Goal: Transaction & Acquisition: Book appointment/travel/reservation

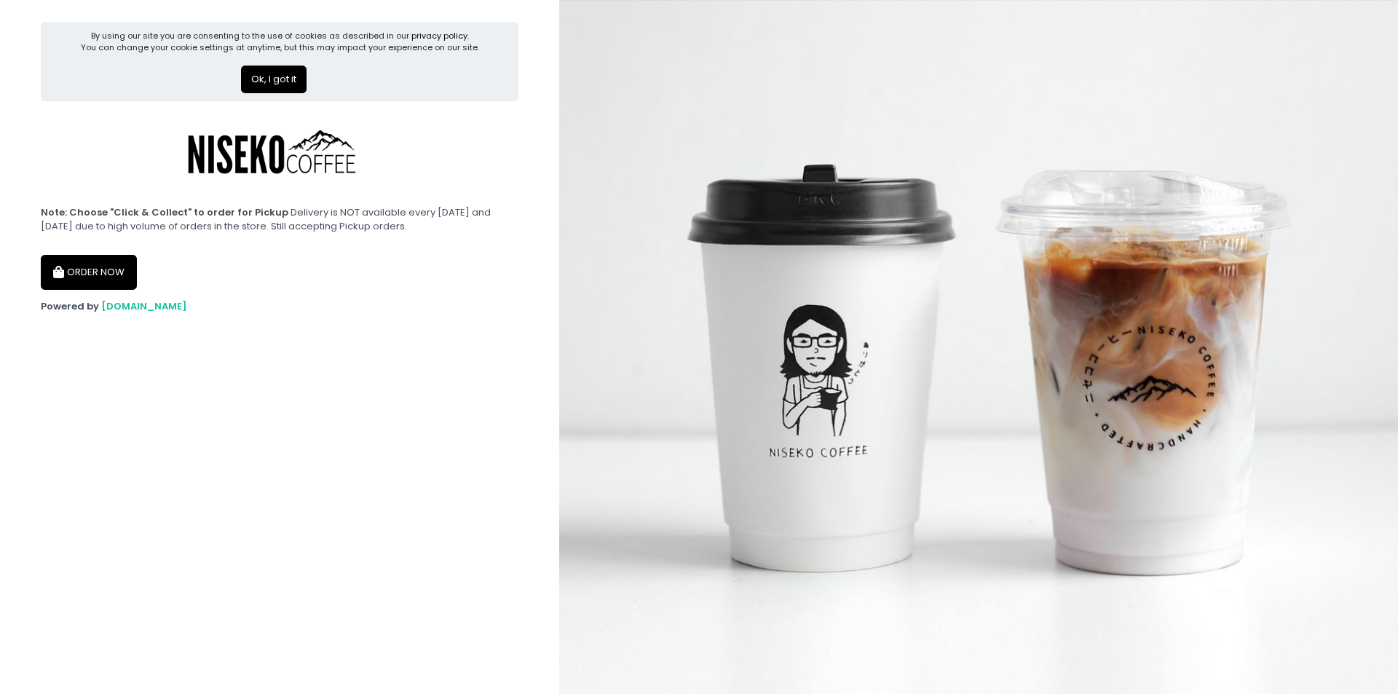
click at [97, 274] on button "ORDER NOW" at bounding box center [89, 272] width 96 height 35
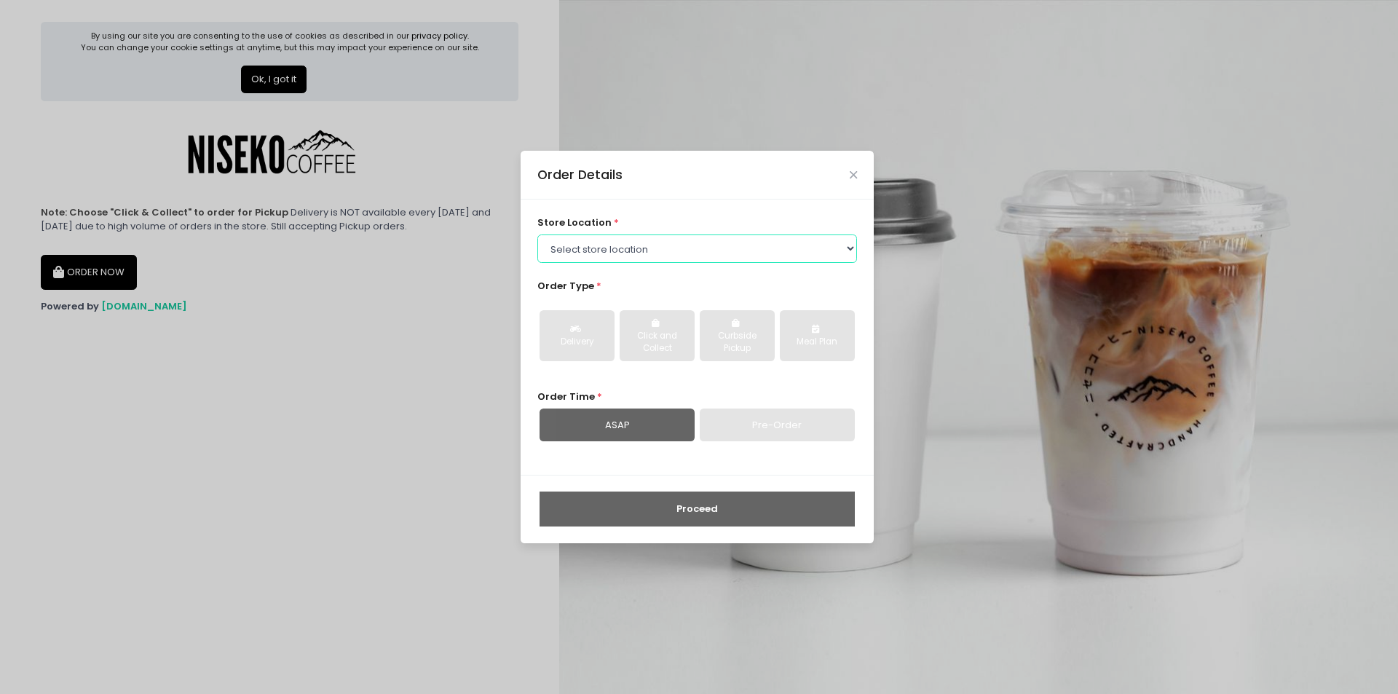
click at [772, 246] on select "Select store location [GEOGRAPHIC_DATA] [GEOGRAPHIC_DATA] Niseko Coffee [GEOGRA…" at bounding box center [698, 249] width 320 height 28
select select "645a039fd957f8b56cab6e88"
click at [538, 235] on select "Select store location [GEOGRAPHIC_DATA] [GEOGRAPHIC_DATA] Niseko Coffee [GEOGRA…" at bounding box center [698, 249] width 320 height 28
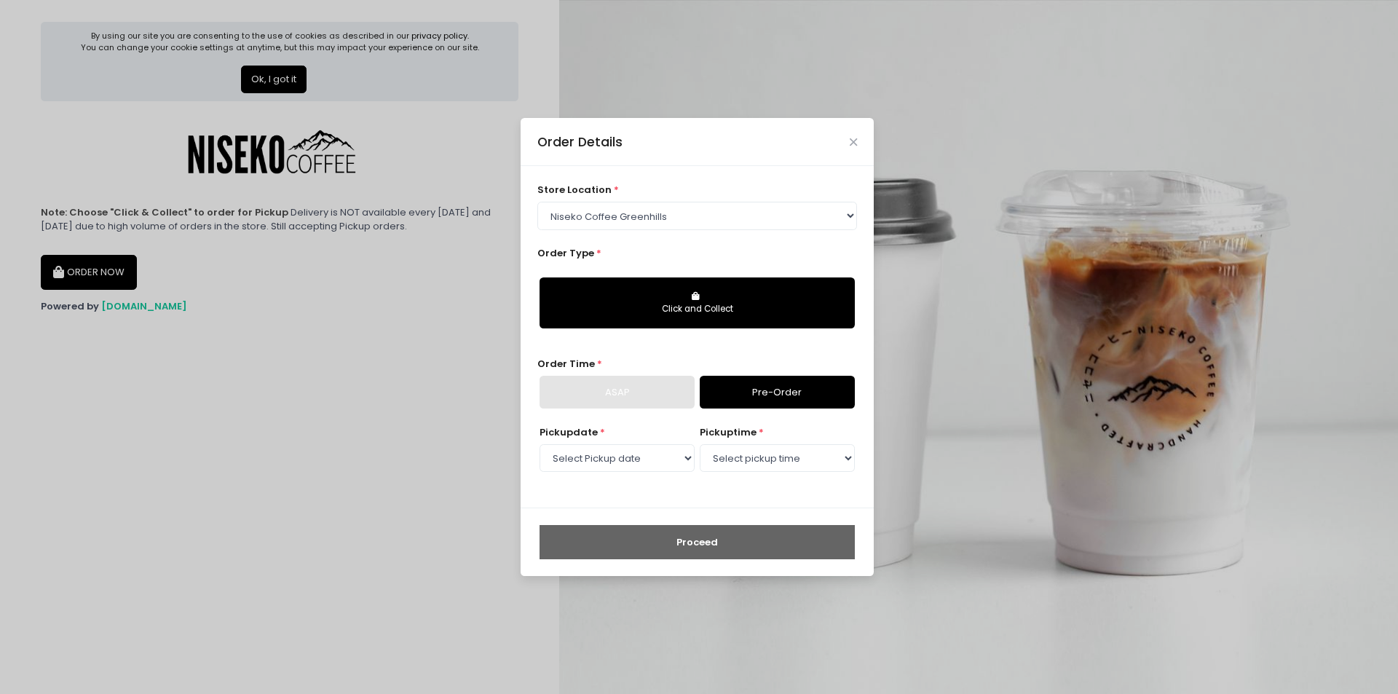
click at [717, 298] on button "Click and Collect" at bounding box center [697, 302] width 315 height 51
click at [741, 391] on link "Pre-Order" at bounding box center [777, 393] width 155 height 34
click at [747, 458] on select "Select pickup time" at bounding box center [777, 458] width 155 height 28
click at [700, 444] on select "Select pickup time" at bounding box center [777, 458] width 155 height 28
click at [655, 464] on select "Select Pickup date [DATE] [DATE] [DATE] [DATE] [DATE] [DATE] [DATE] [DATE] [DAT…" at bounding box center [617, 458] width 155 height 28
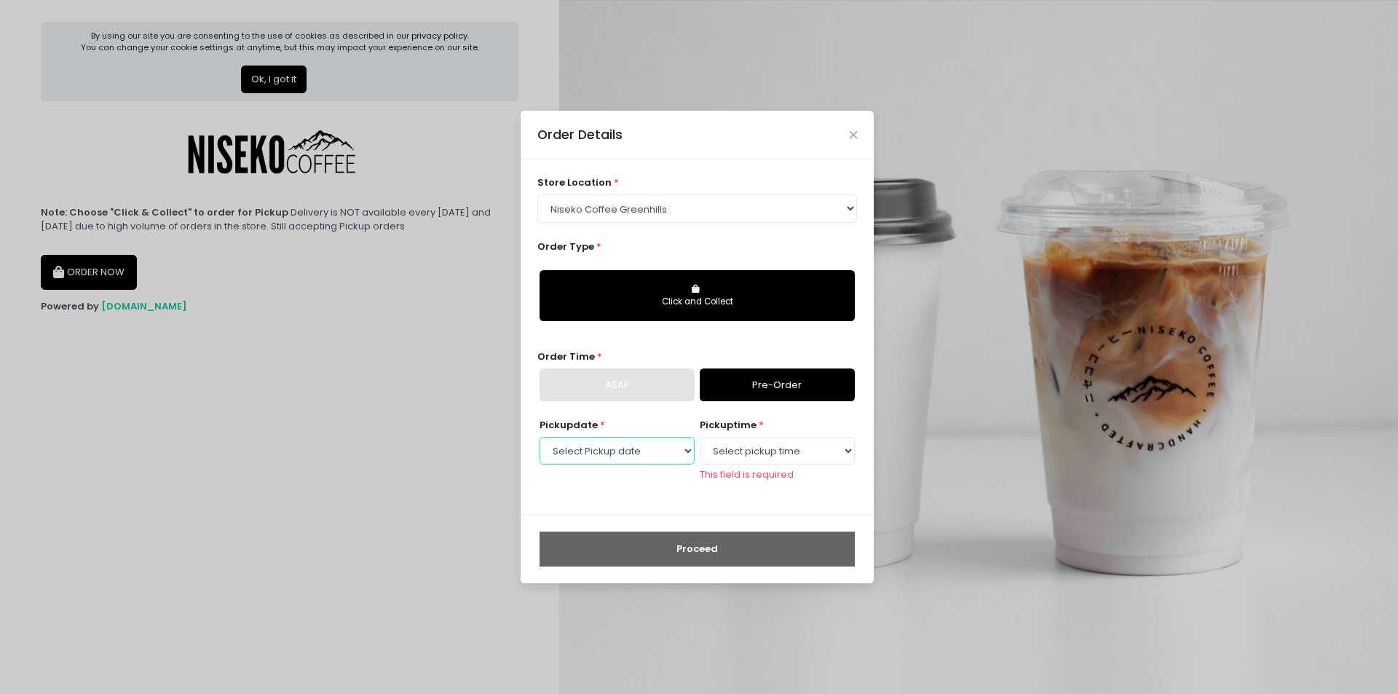
select select "[DATE]"
click at [540, 444] on select "Select Pickup date [DATE] [DATE] [DATE] [DATE] [DATE] [DATE] [DATE] [DATE] [DAT…" at bounding box center [617, 451] width 155 height 28
click at [747, 447] on select "Select pickup time 11:00 AM - 11:30 AM 11:30 AM - 12:00 PM 12:00 PM - 12:30 PM …" at bounding box center [777, 451] width 155 height 28
select select "15:30"
click at [700, 444] on select "Select pickup time 11:00 AM - 11:30 AM 11:30 AM - 12:00 PM 12:00 PM - 12:30 PM …" at bounding box center [777, 451] width 155 height 28
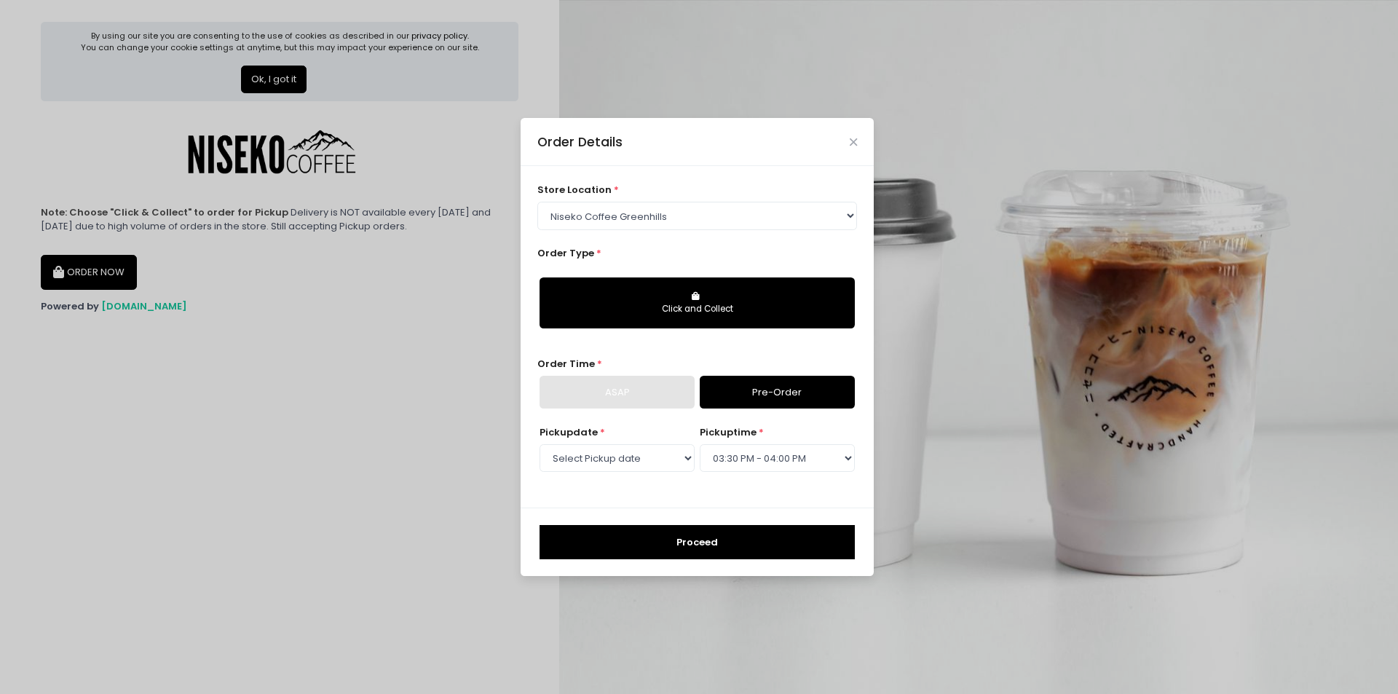
click at [714, 543] on button "Proceed" at bounding box center [697, 542] width 315 height 35
